Goal: Task Accomplishment & Management: Manage account settings

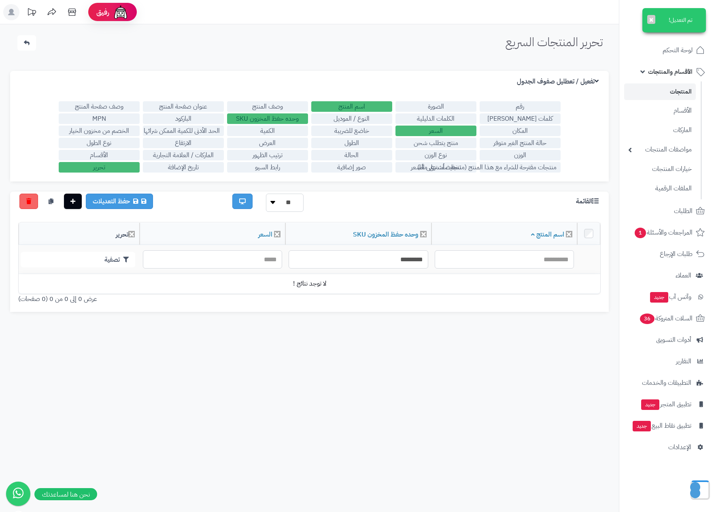
drag, startPoint x: 0, startPoint y: 0, endPoint x: 677, endPoint y: 90, distance: 682.9
click at [677, 90] on link "المنتجات" at bounding box center [660, 91] width 72 height 17
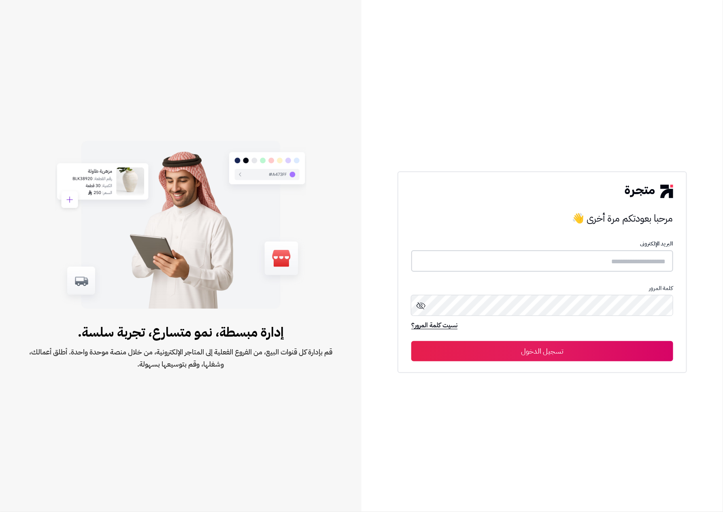
type input "******"
click at [582, 347] on button "تسجيل الدخول" at bounding box center [542, 350] width 262 height 20
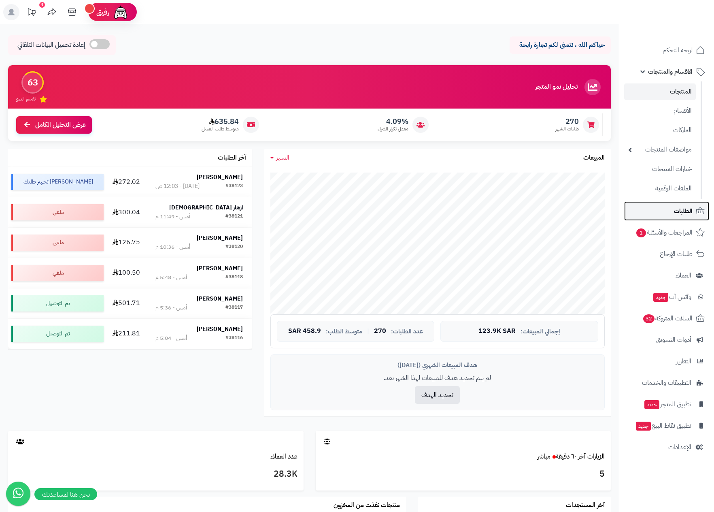
click at [678, 210] on span "الطلبات" at bounding box center [683, 210] width 19 height 11
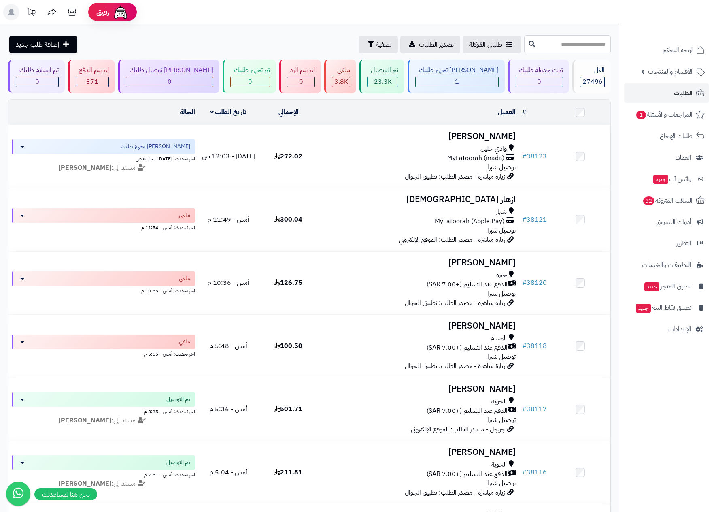
click at [650, 429] on nav "لوحة التحكم الأقسام والمنتجات المنتجات الأقسام الماركات مواصفات المنتجات مواصفا…" at bounding box center [666, 266] width 95 height 512
click at [685, 90] on span "الطلبات" at bounding box center [683, 92] width 19 height 11
